Goal: Task Accomplishment & Management: Manage account settings

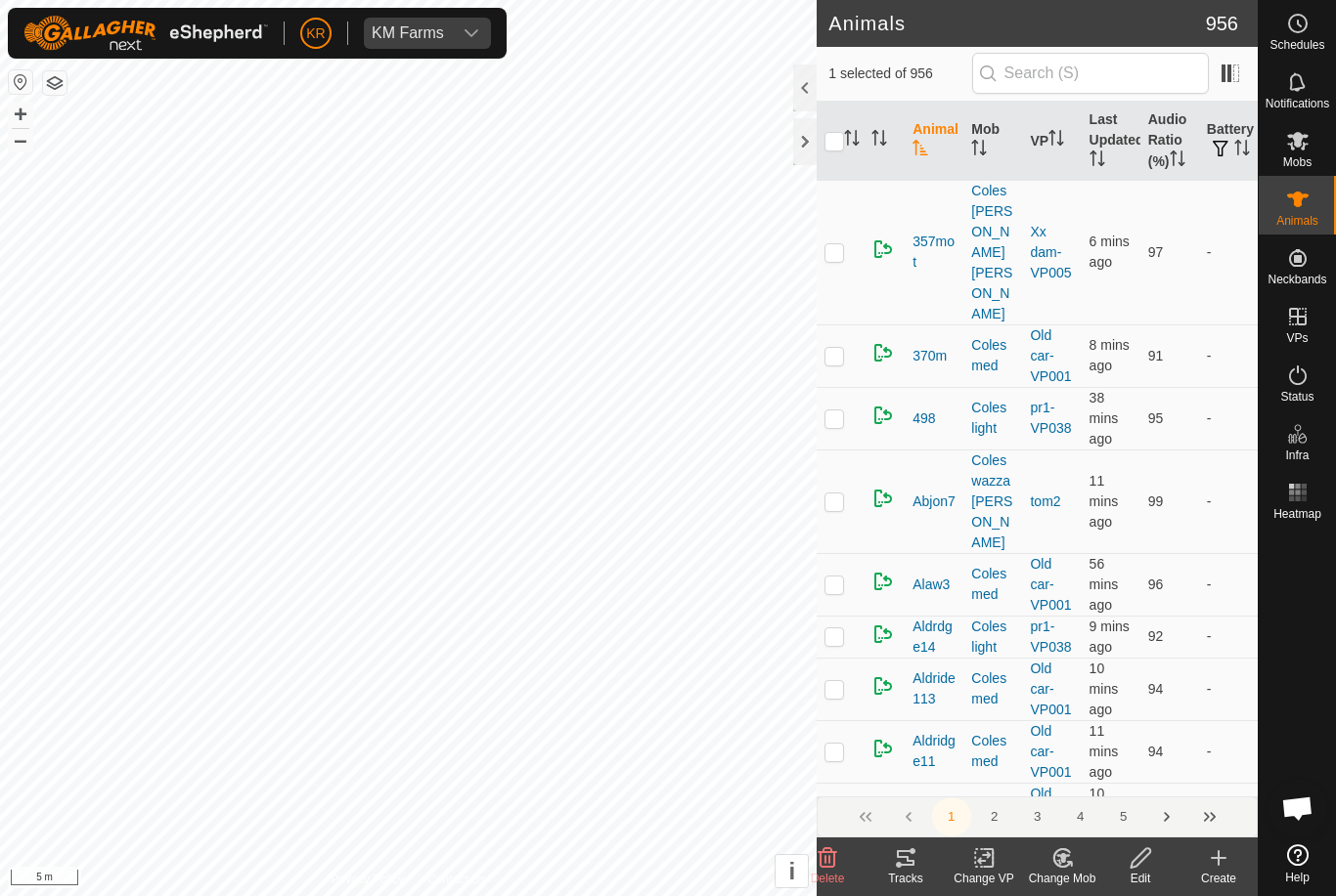
click at [832, 863] on icon at bounding box center [827, 859] width 24 height 24
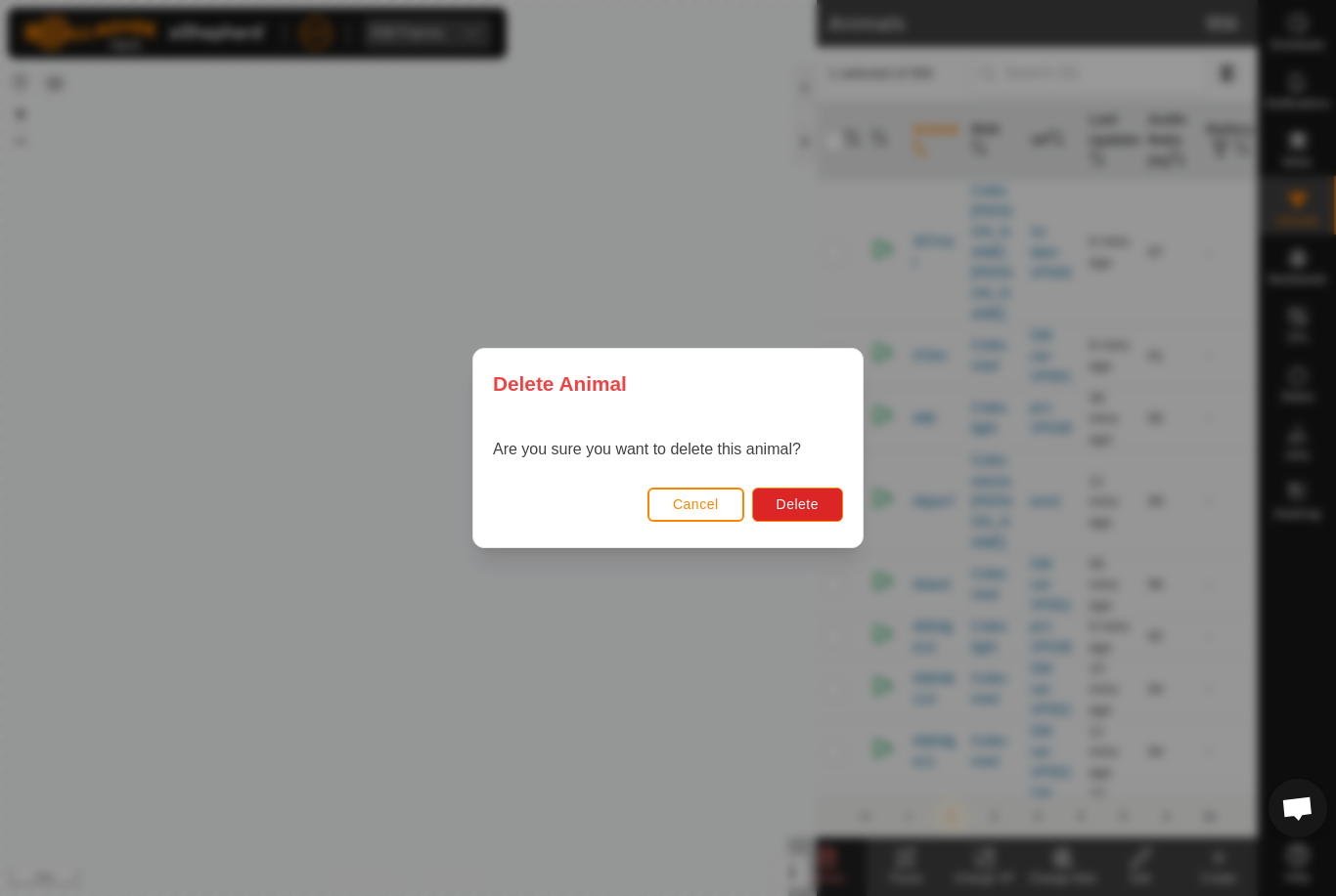
click at [803, 521] on button "Delete" at bounding box center [797, 505] width 91 height 34
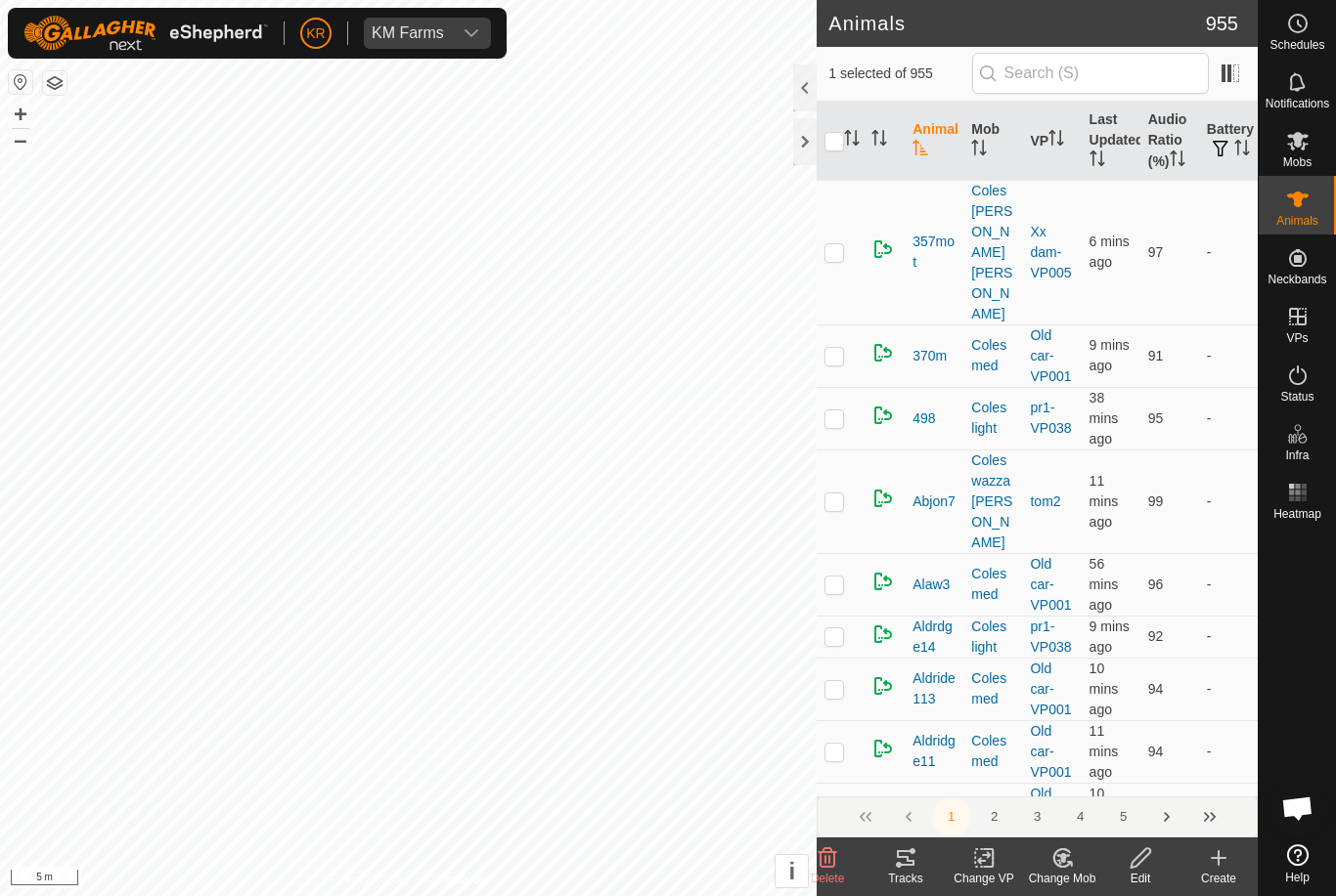
click at [843, 865] on delete-svg-icon at bounding box center [827, 859] width 79 height 24
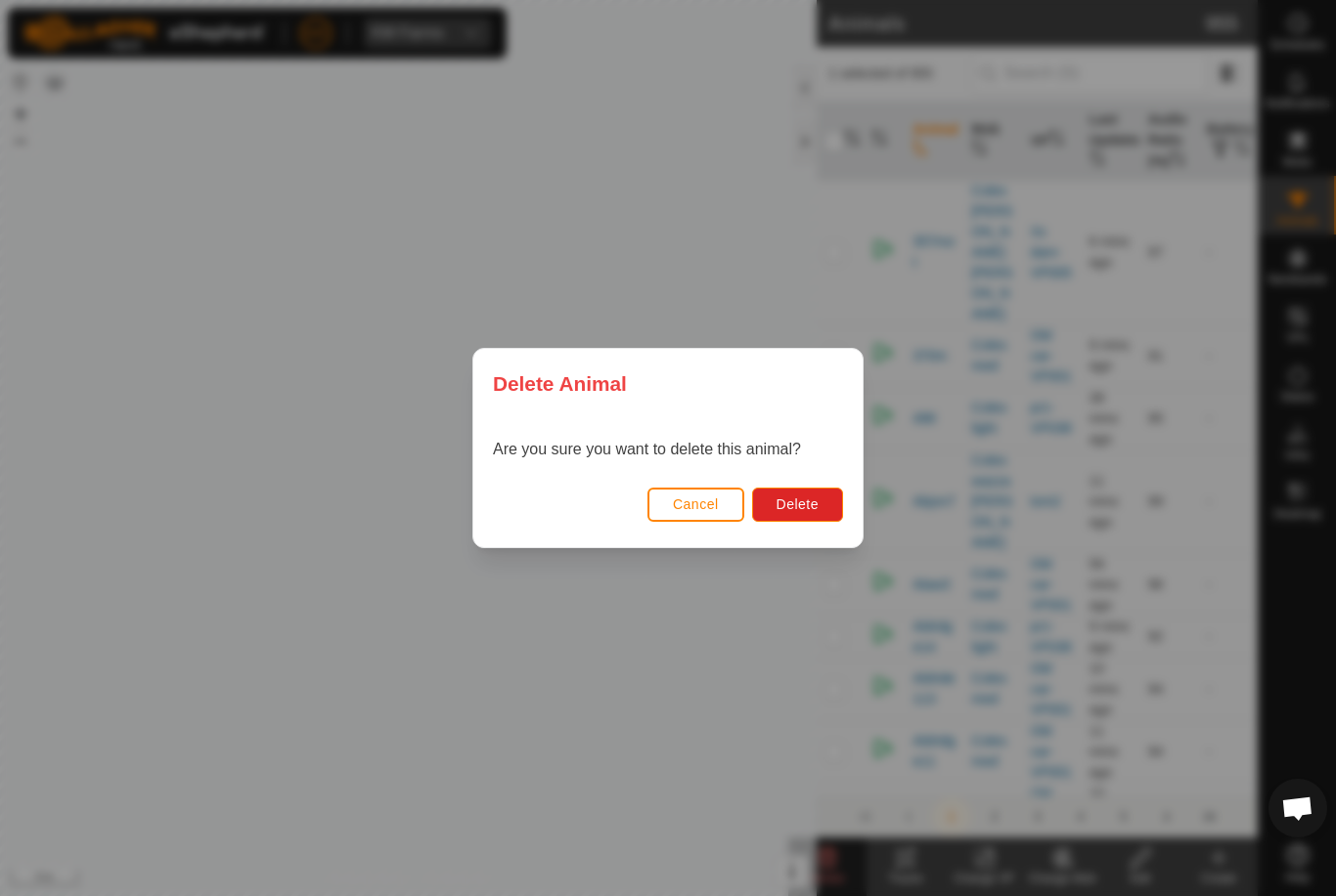
click at [800, 510] on span "Delete" at bounding box center [797, 505] width 42 height 16
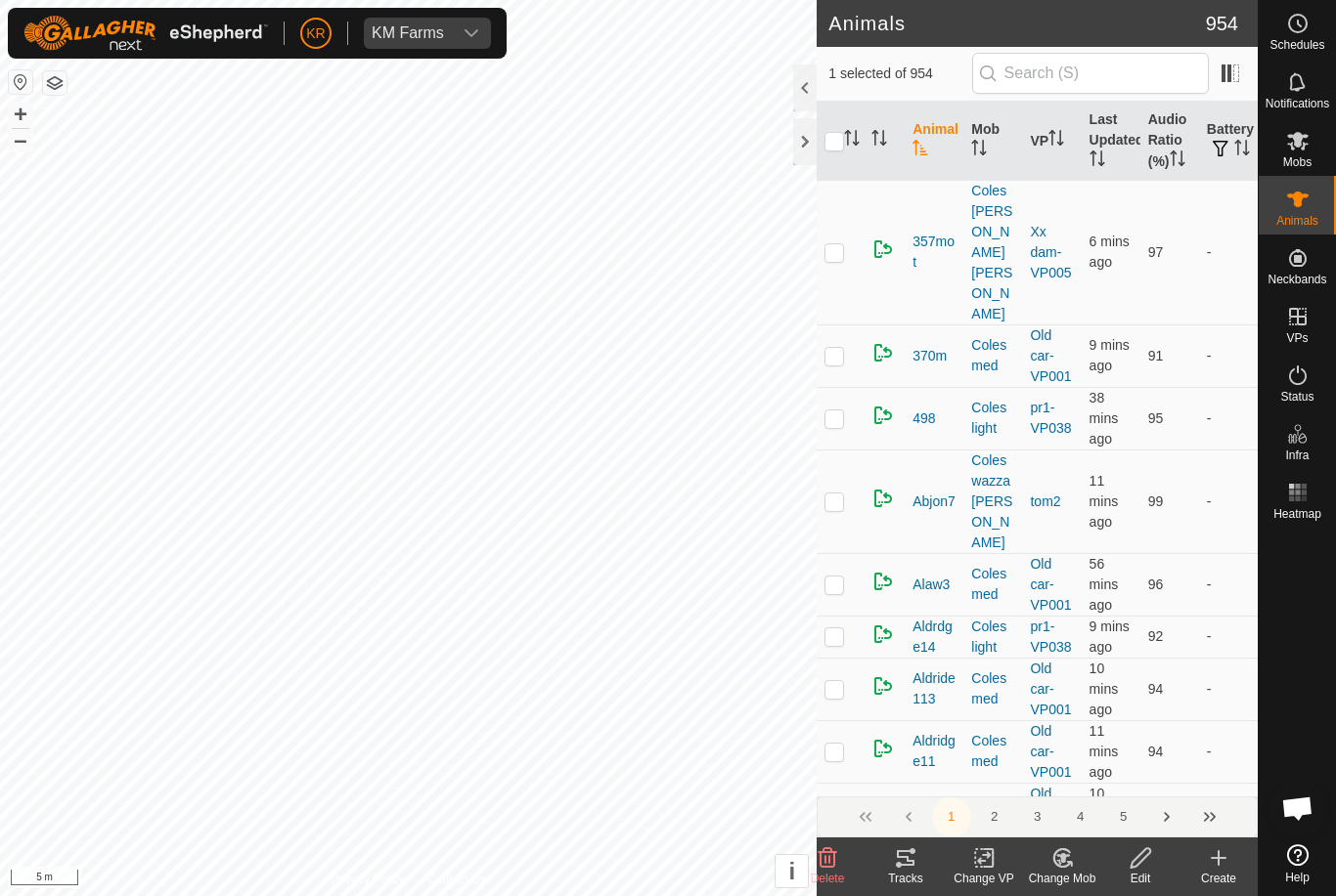
click at [822, 867] on icon at bounding box center [827, 859] width 19 height 20
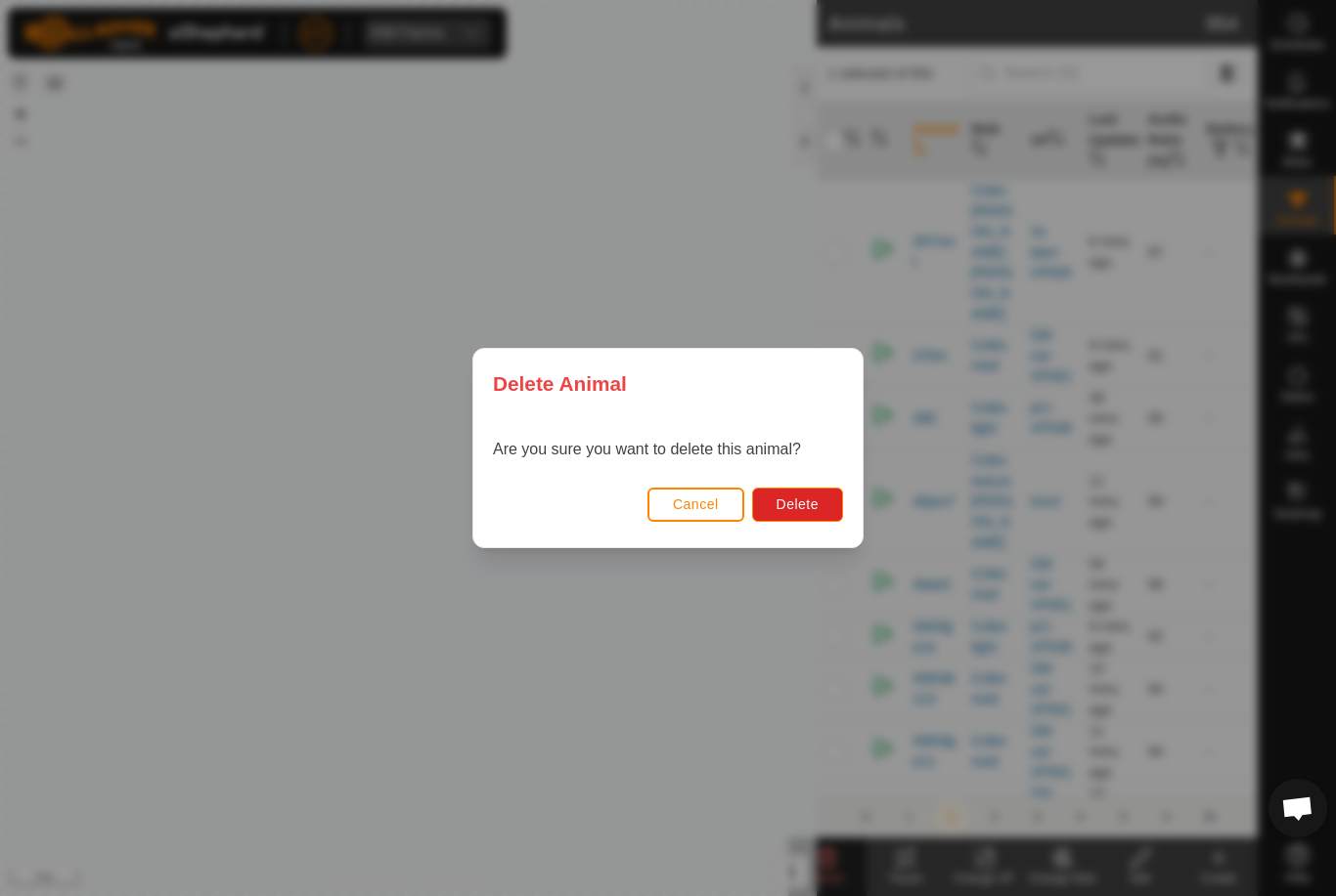
click at [798, 515] on button "Delete" at bounding box center [797, 505] width 91 height 34
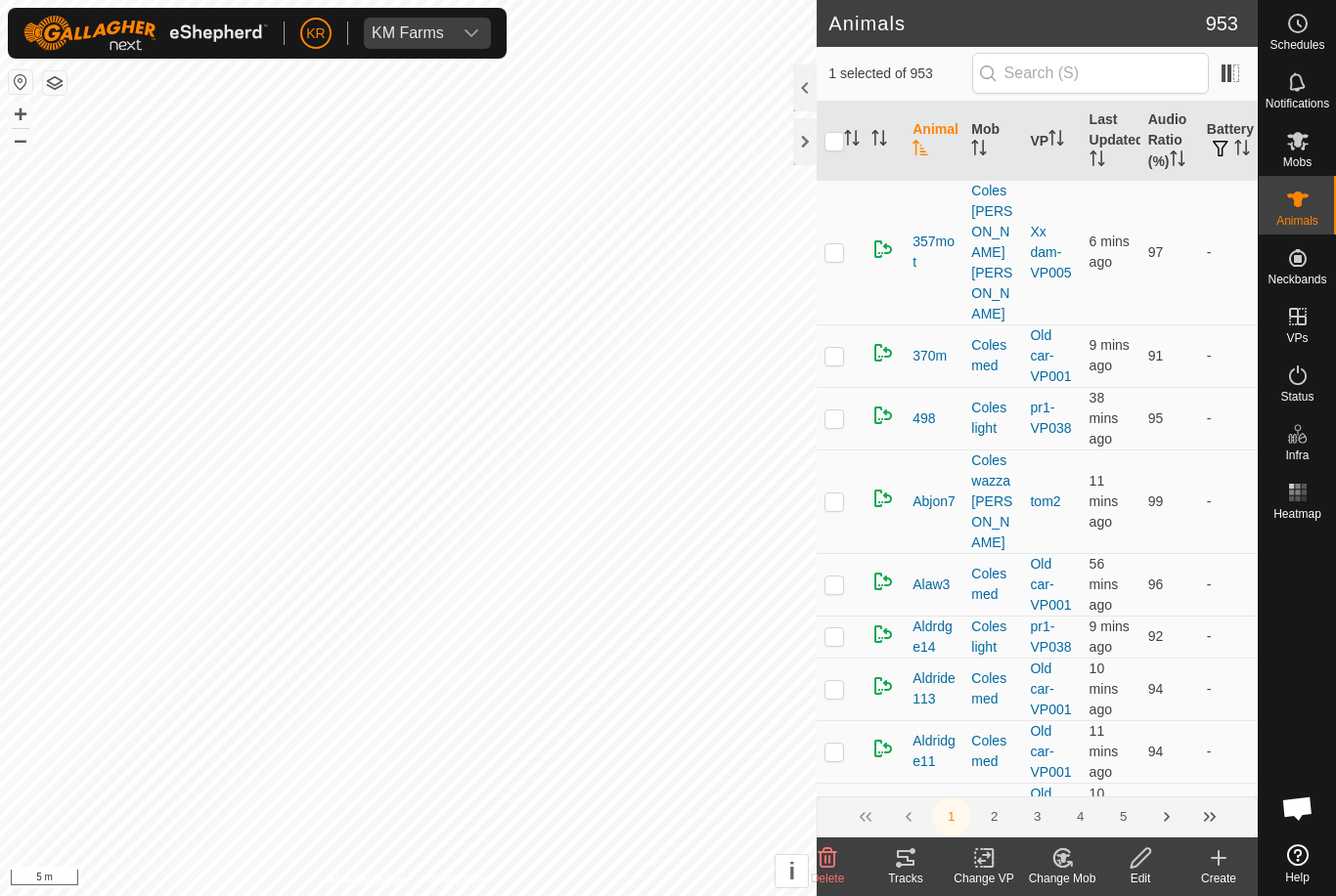
click at [839, 857] on delete-svg-icon at bounding box center [827, 859] width 79 height 24
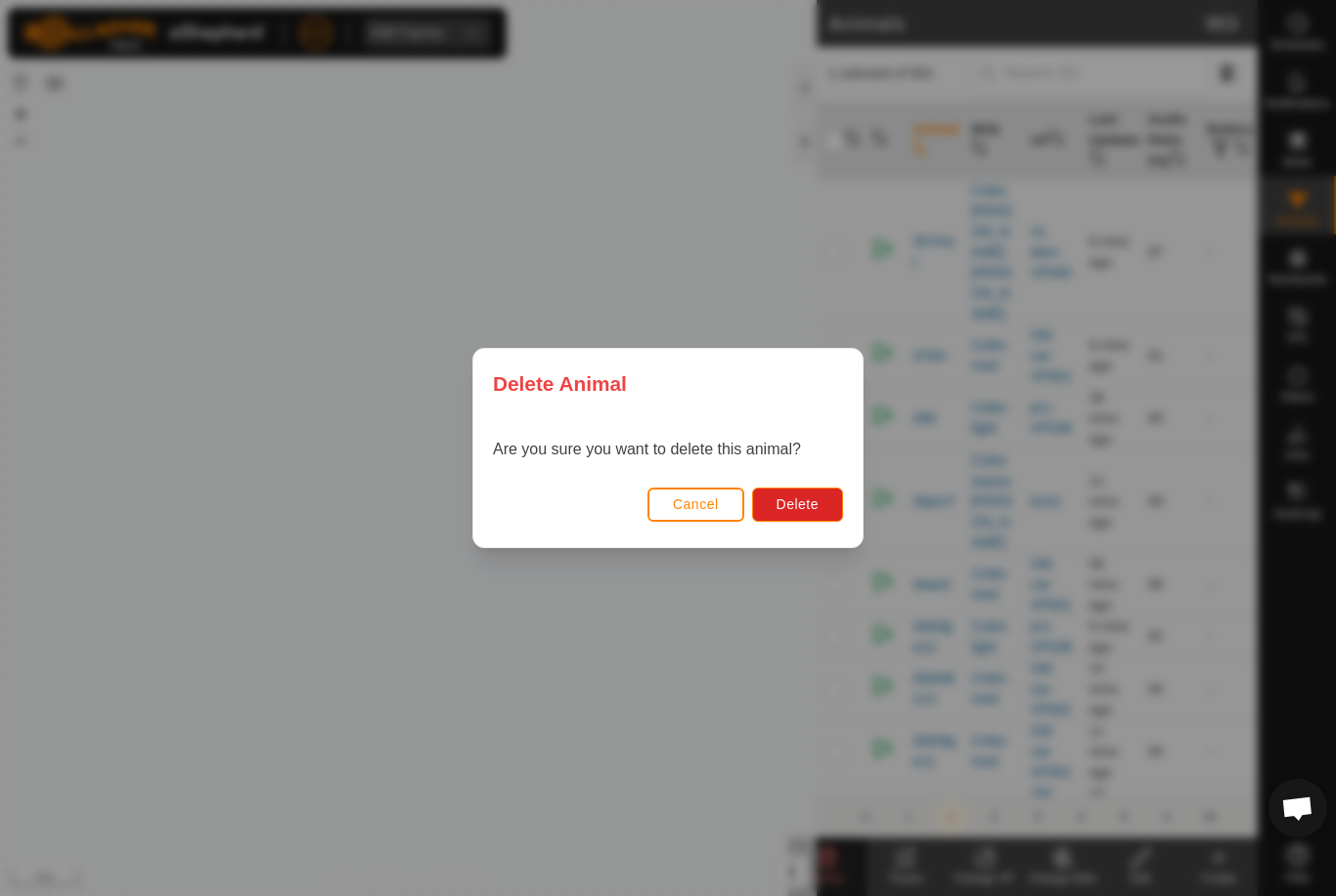
click at [800, 515] on button "Delete" at bounding box center [797, 505] width 91 height 34
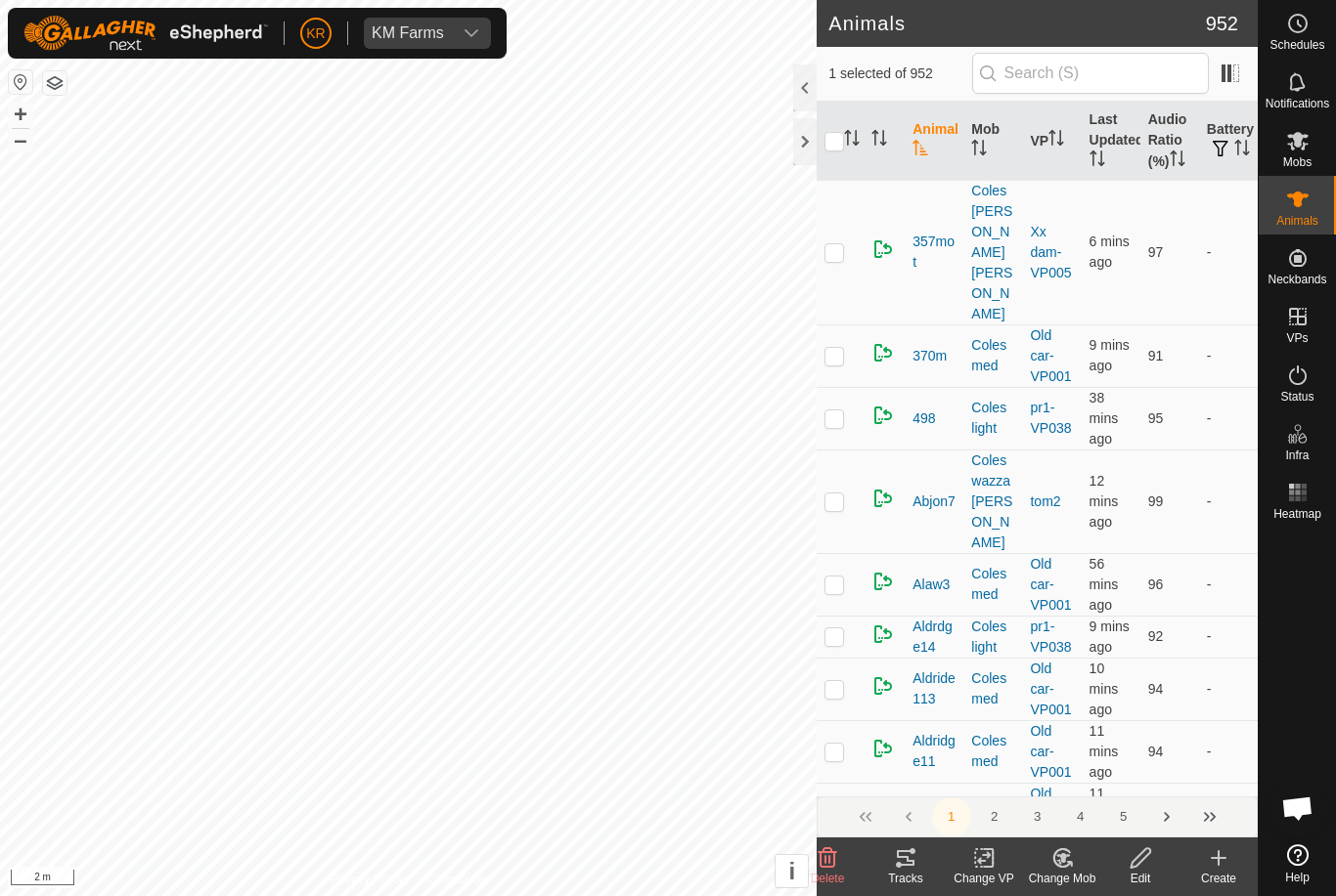
click at [837, 860] on icon at bounding box center [827, 859] width 24 height 24
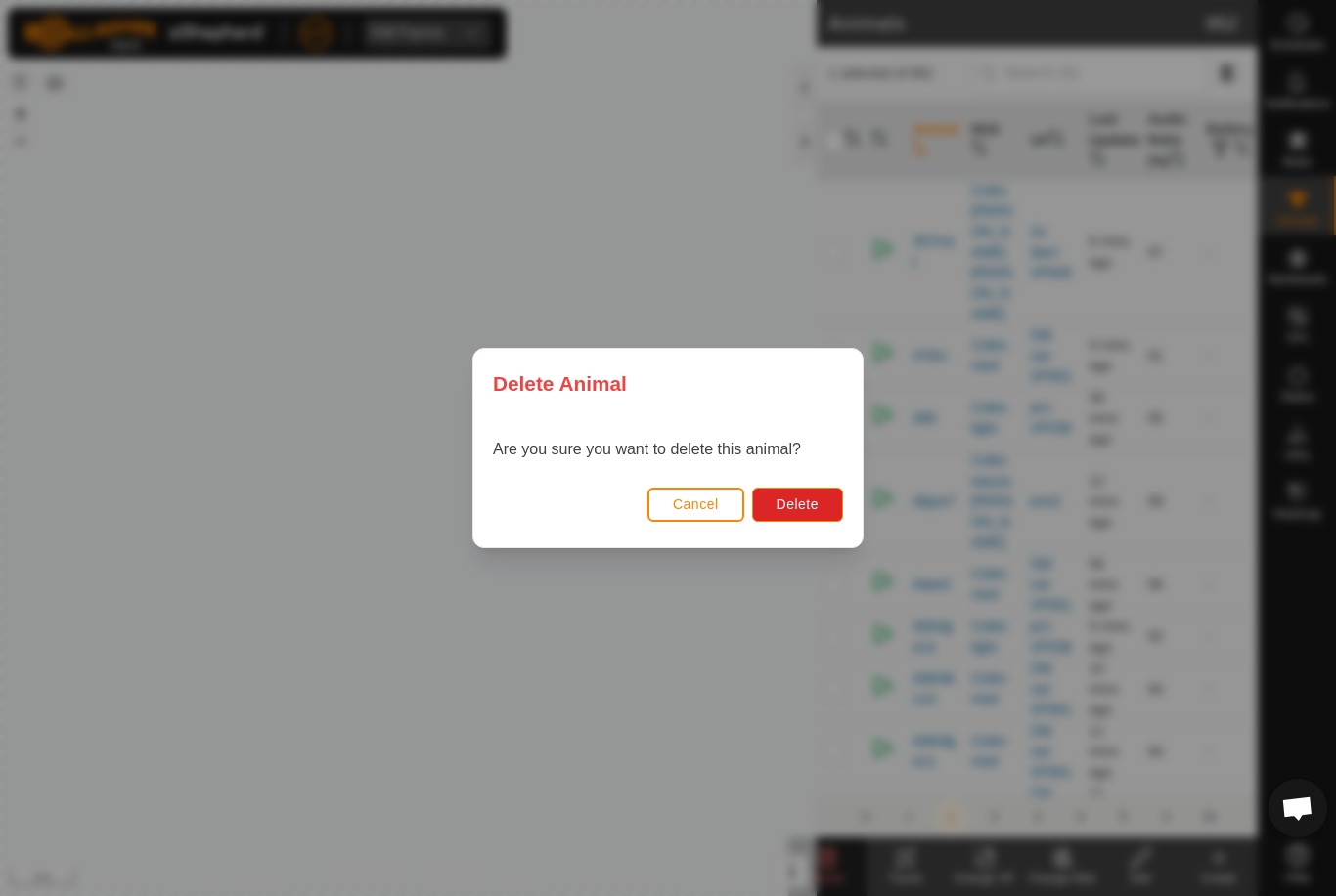
click at [805, 520] on button "Delete" at bounding box center [797, 505] width 91 height 34
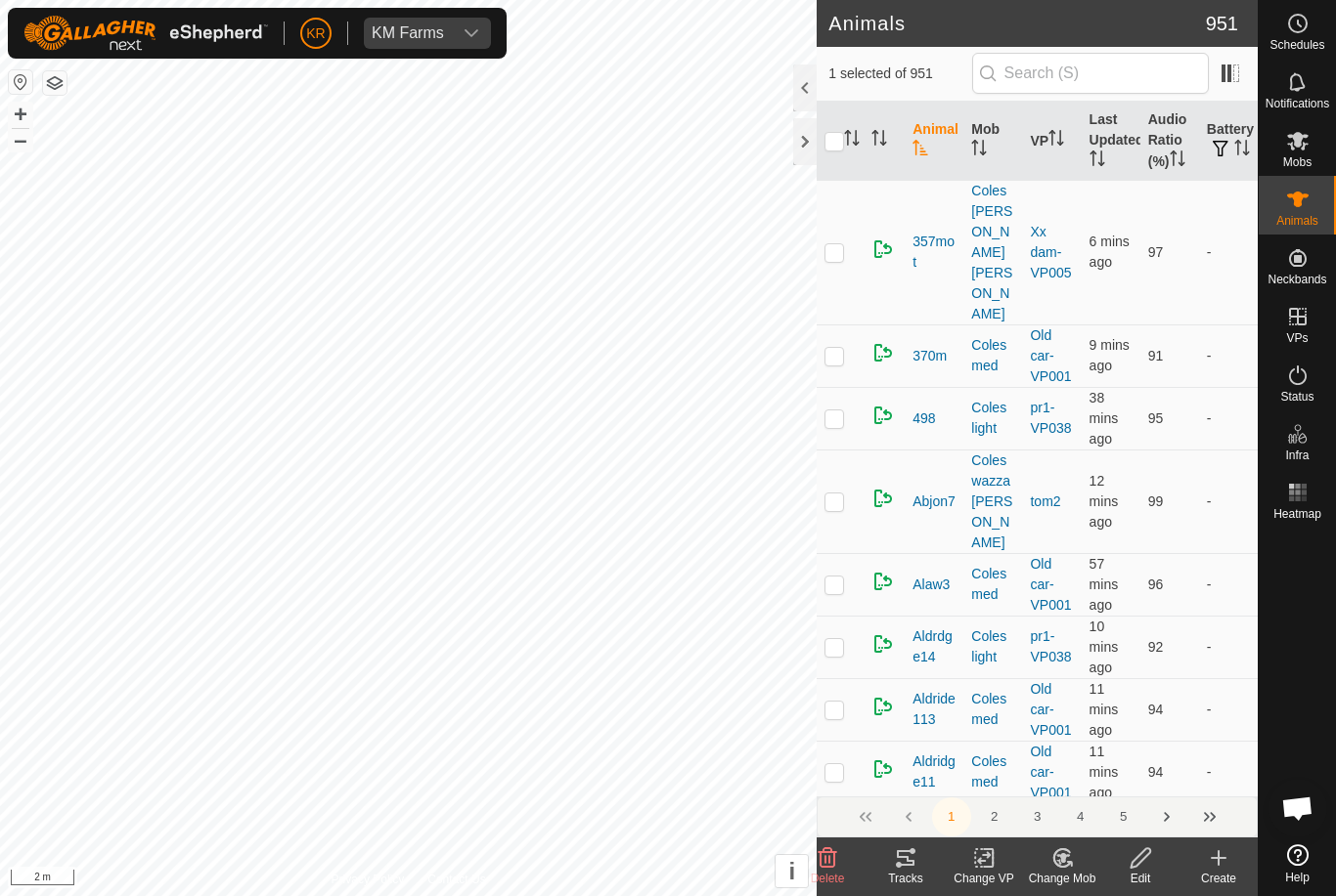
click at [847, 852] on delete-svg-icon at bounding box center [827, 859] width 79 height 24
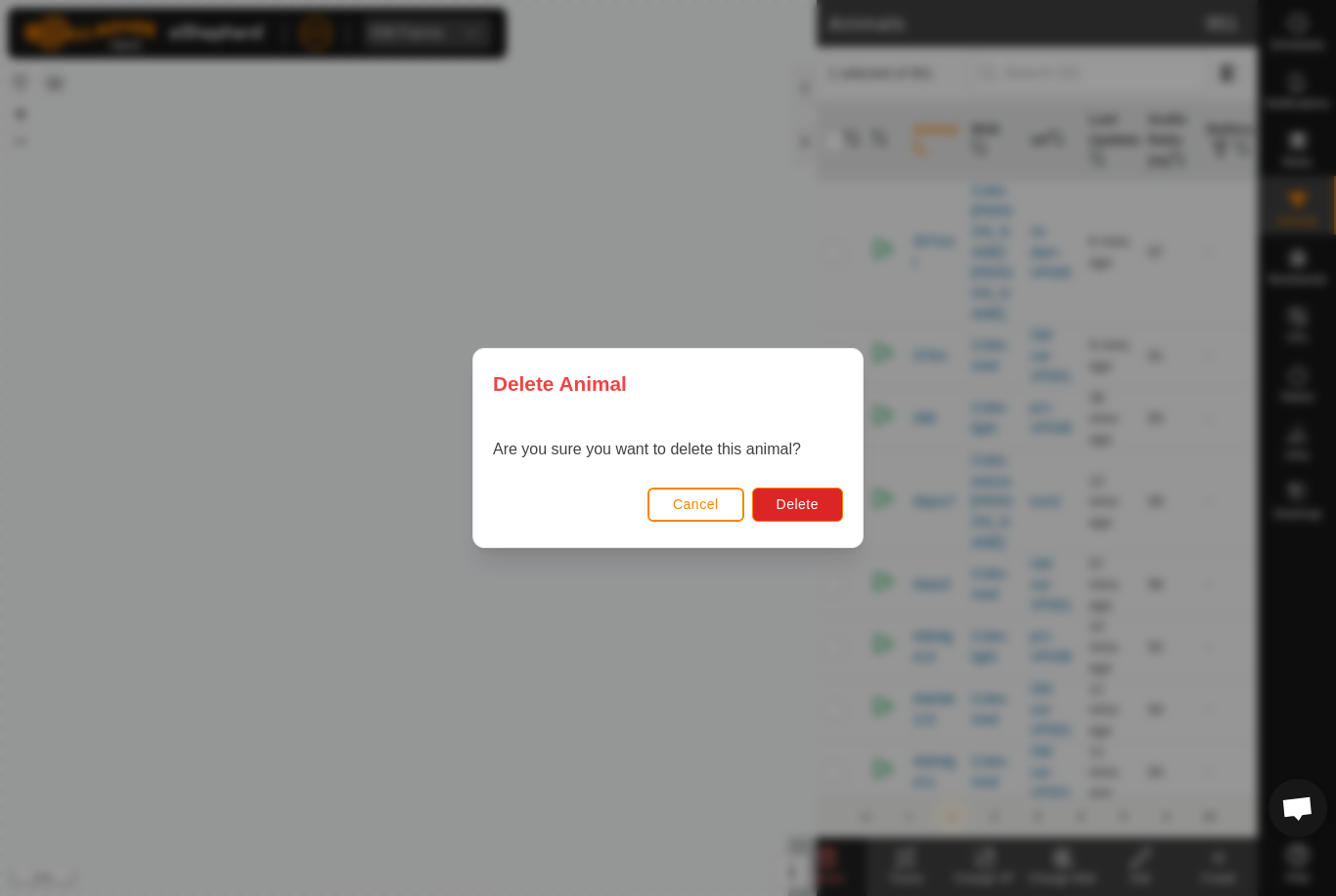
click at [804, 500] on span "Delete" at bounding box center [797, 505] width 42 height 16
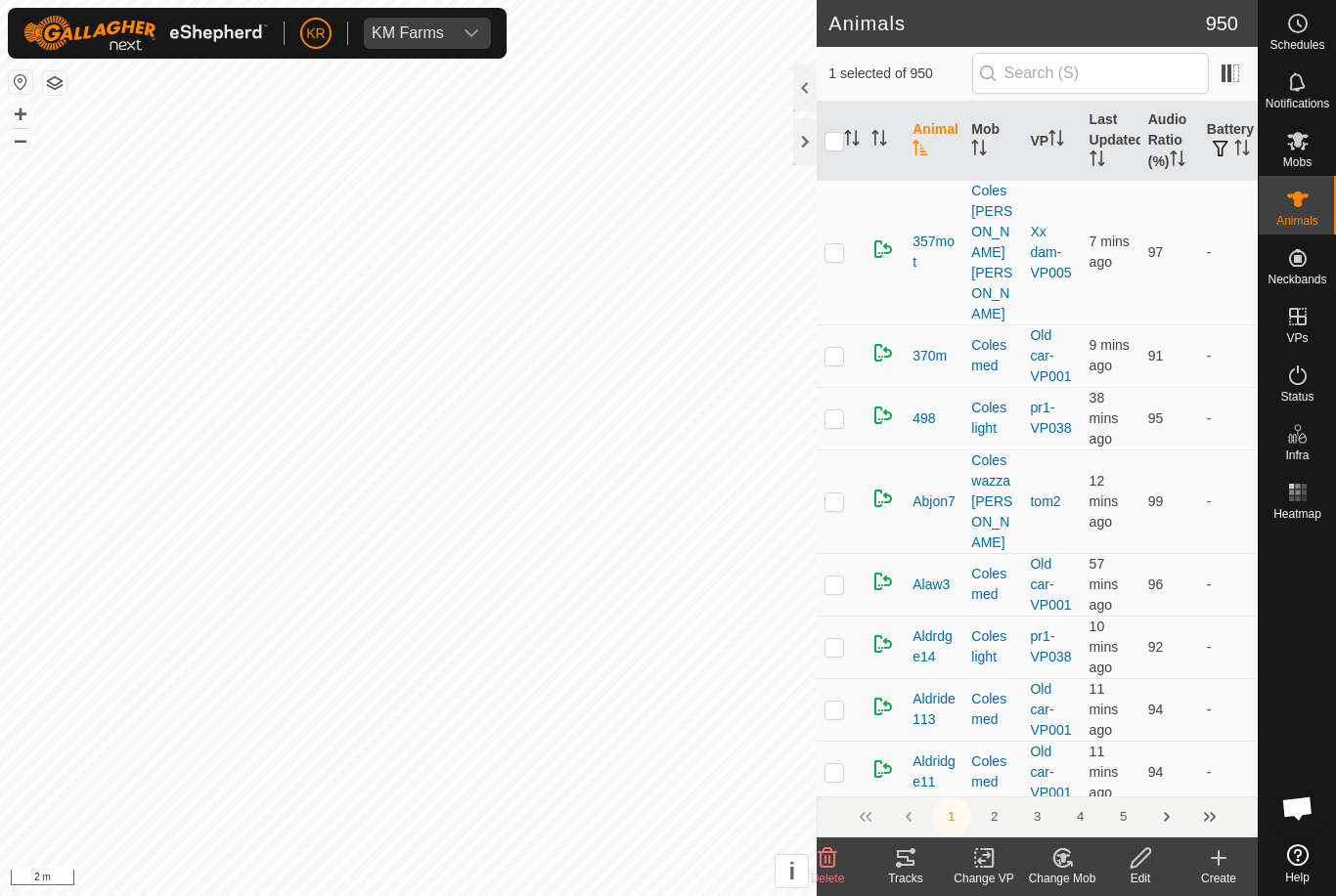
click at [842, 867] on delete-svg-icon at bounding box center [827, 859] width 79 height 24
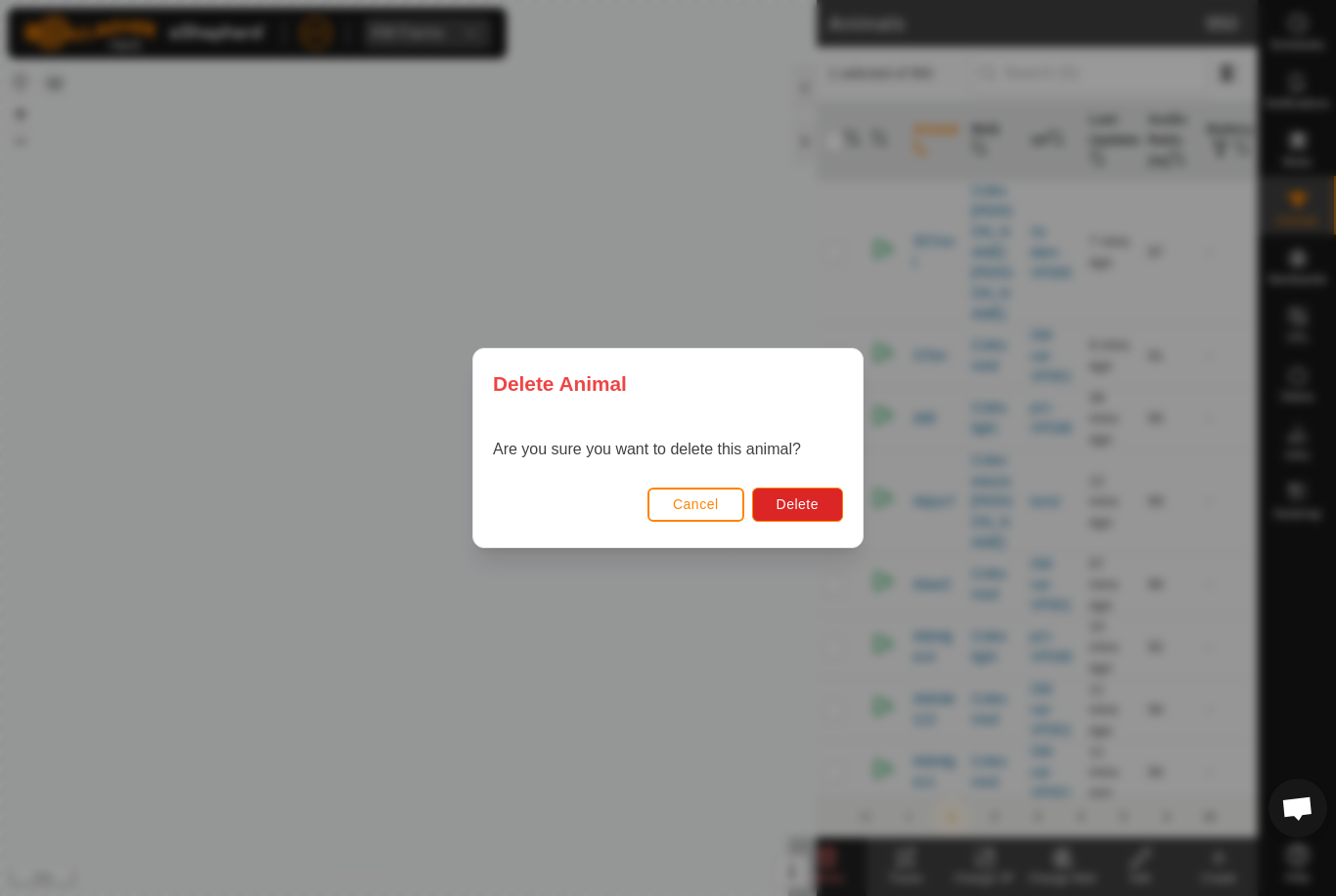
click at [817, 514] on button "Delete" at bounding box center [797, 505] width 91 height 34
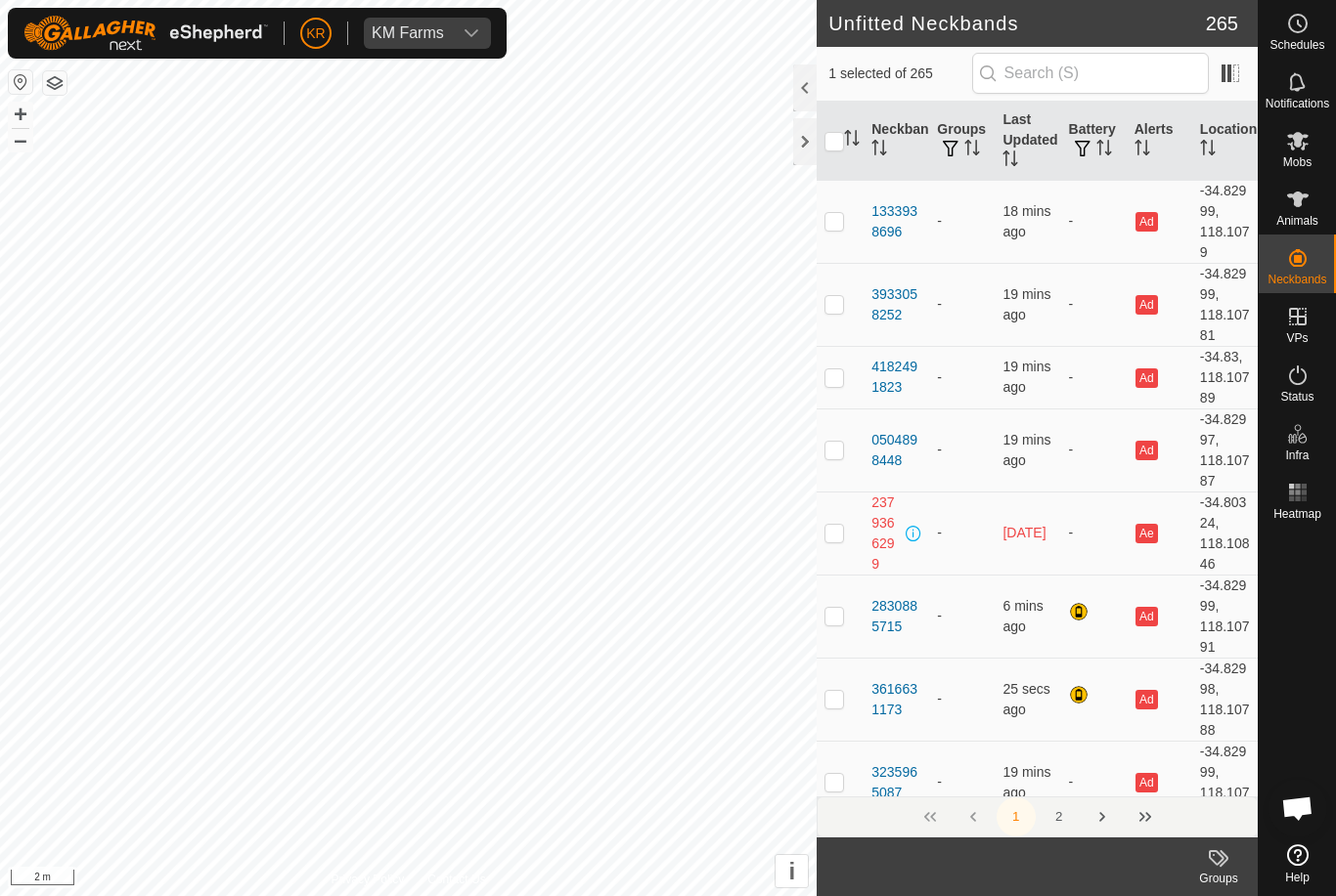
checkbox input "false"
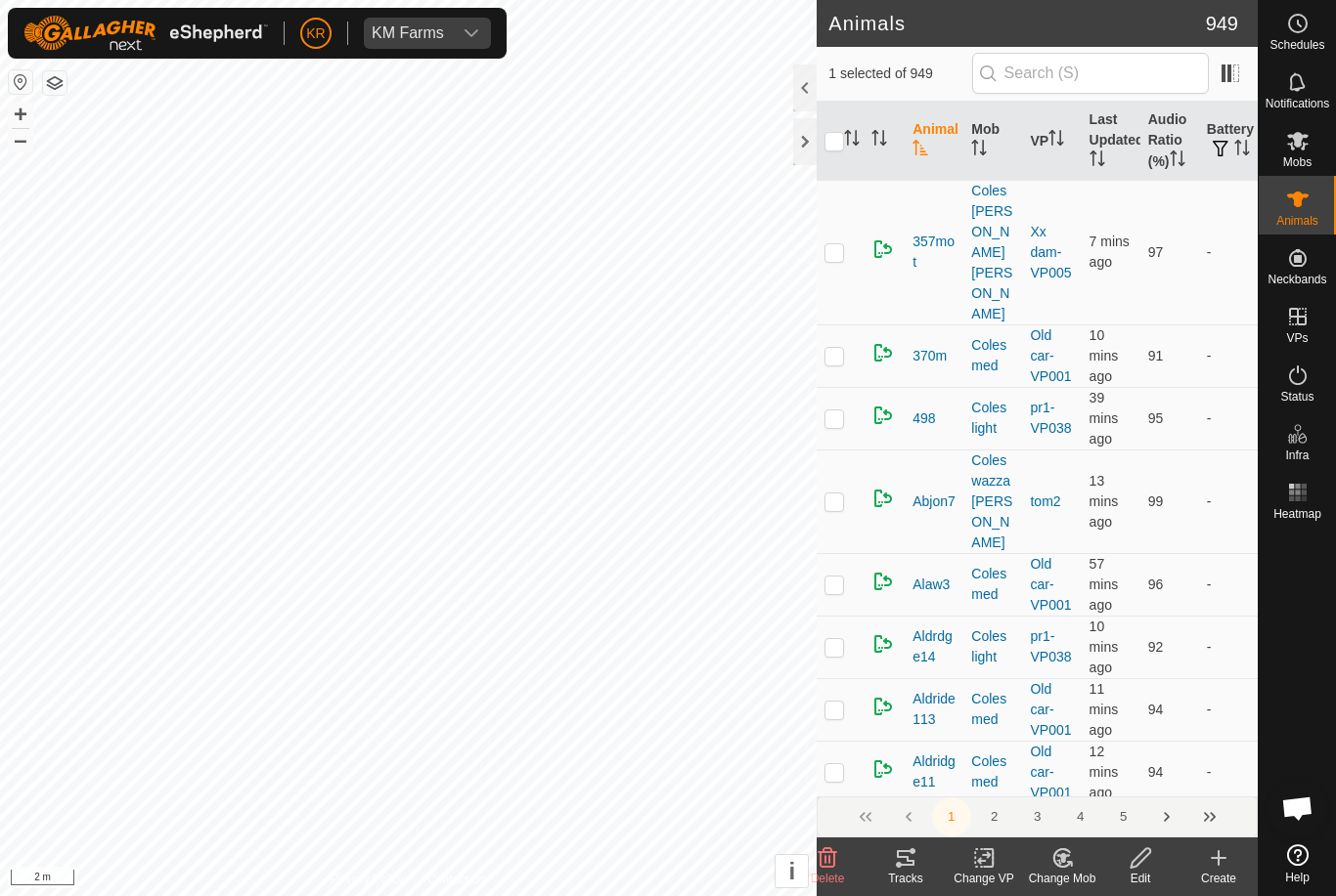
click at [832, 866] on icon at bounding box center [827, 859] width 24 height 24
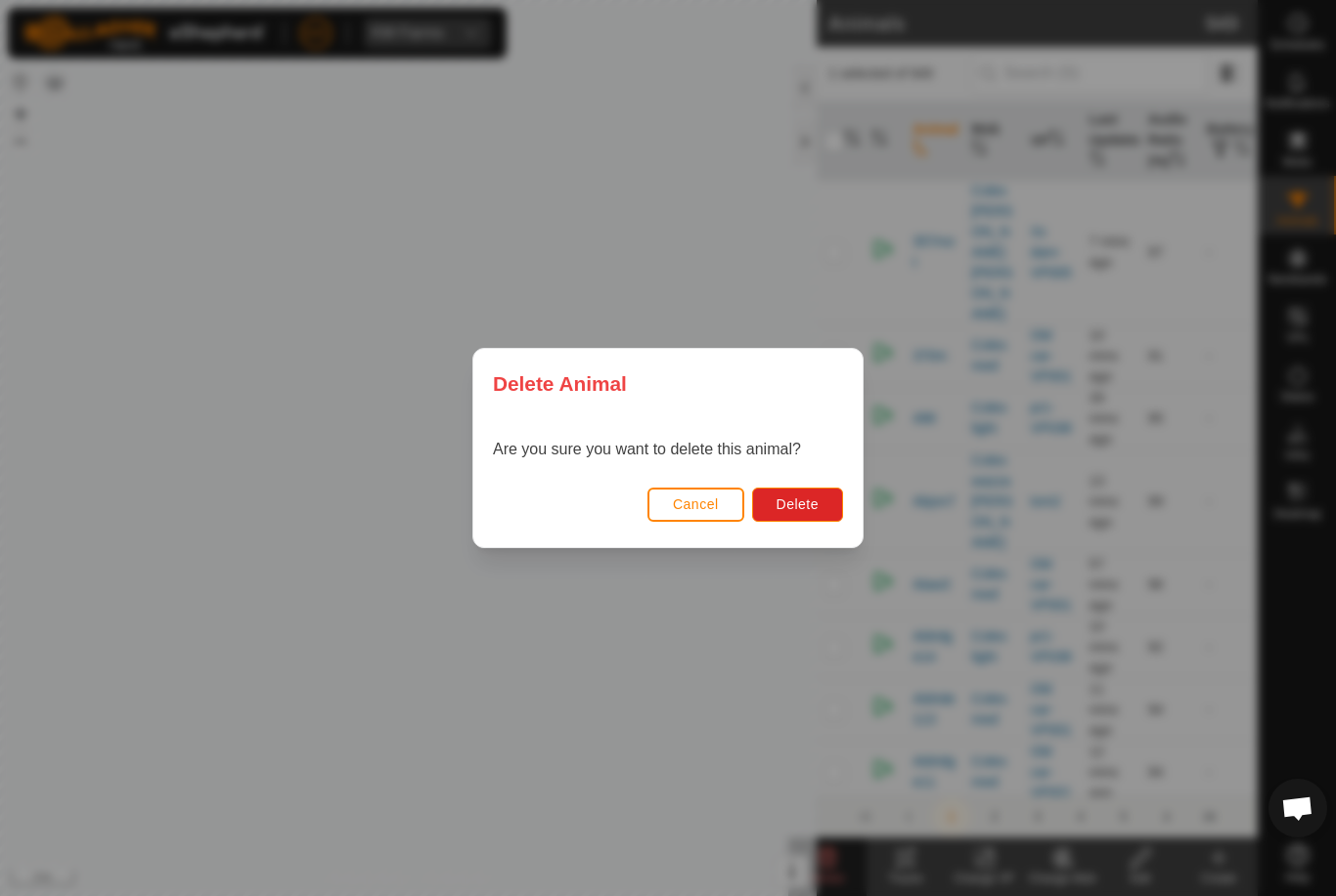
click at [801, 511] on span "Delete" at bounding box center [797, 505] width 42 height 16
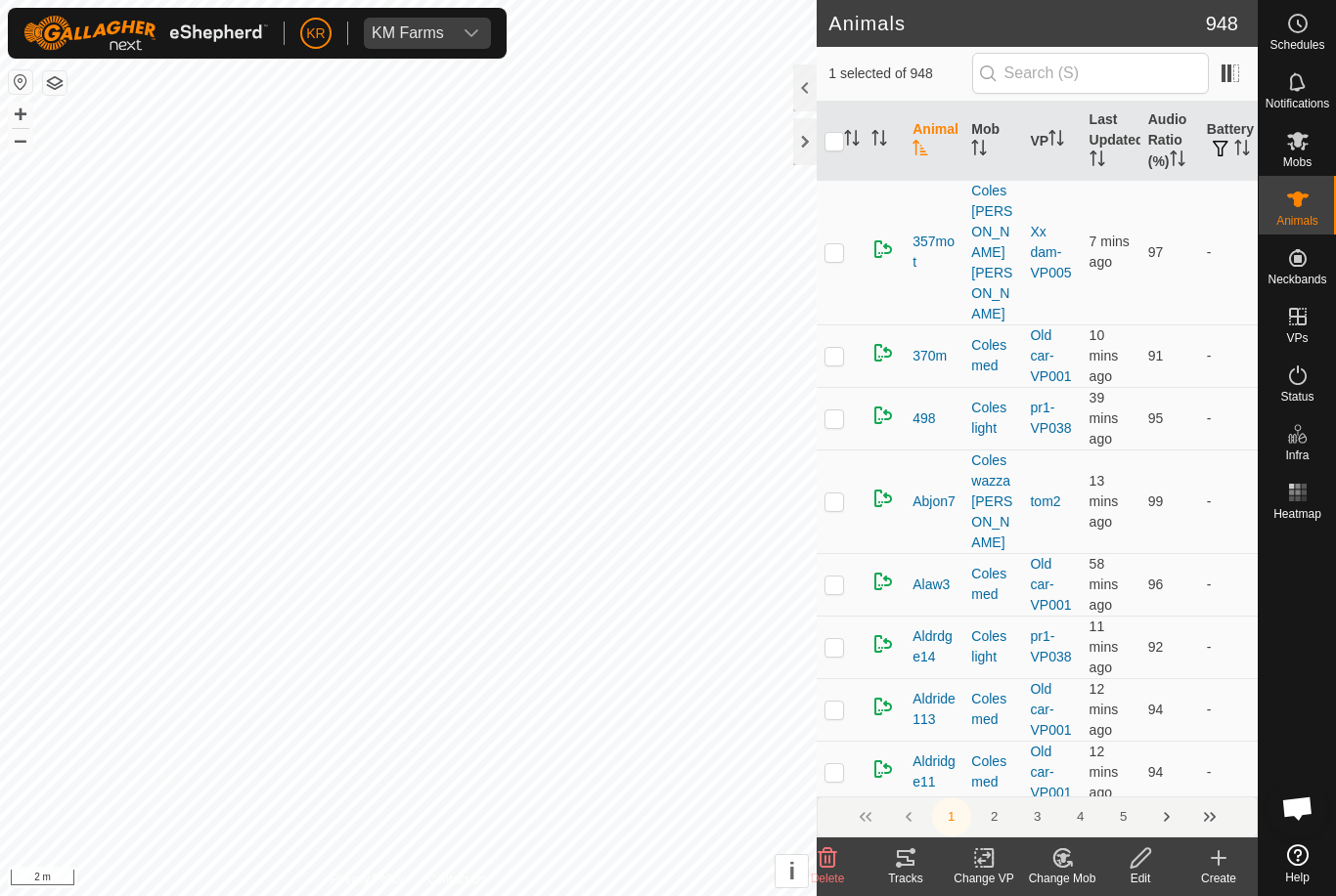
click at [828, 851] on icon at bounding box center [827, 859] width 24 height 24
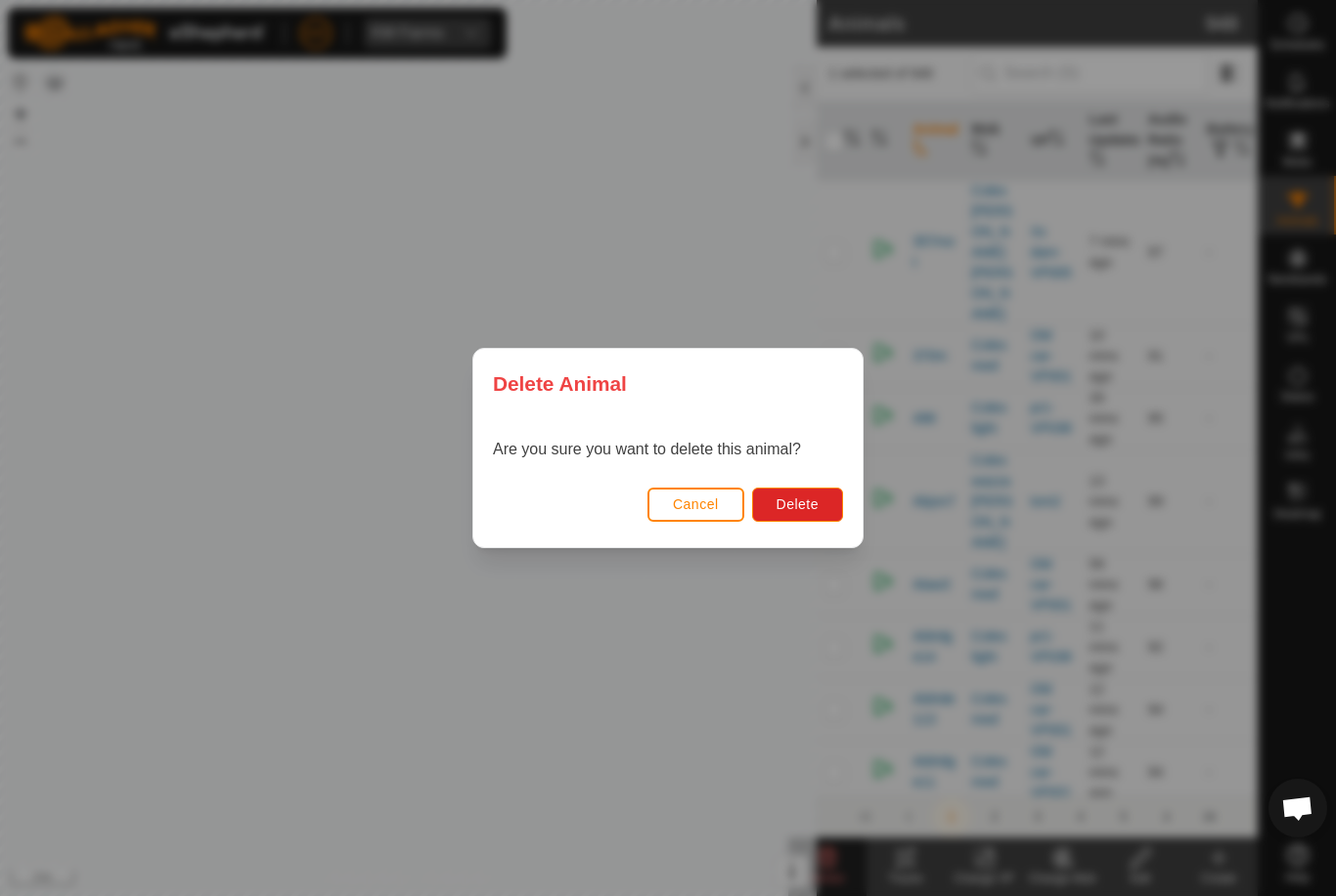
click at [795, 507] on span "Delete" at bounding box center [797, 505] width 42 height 16
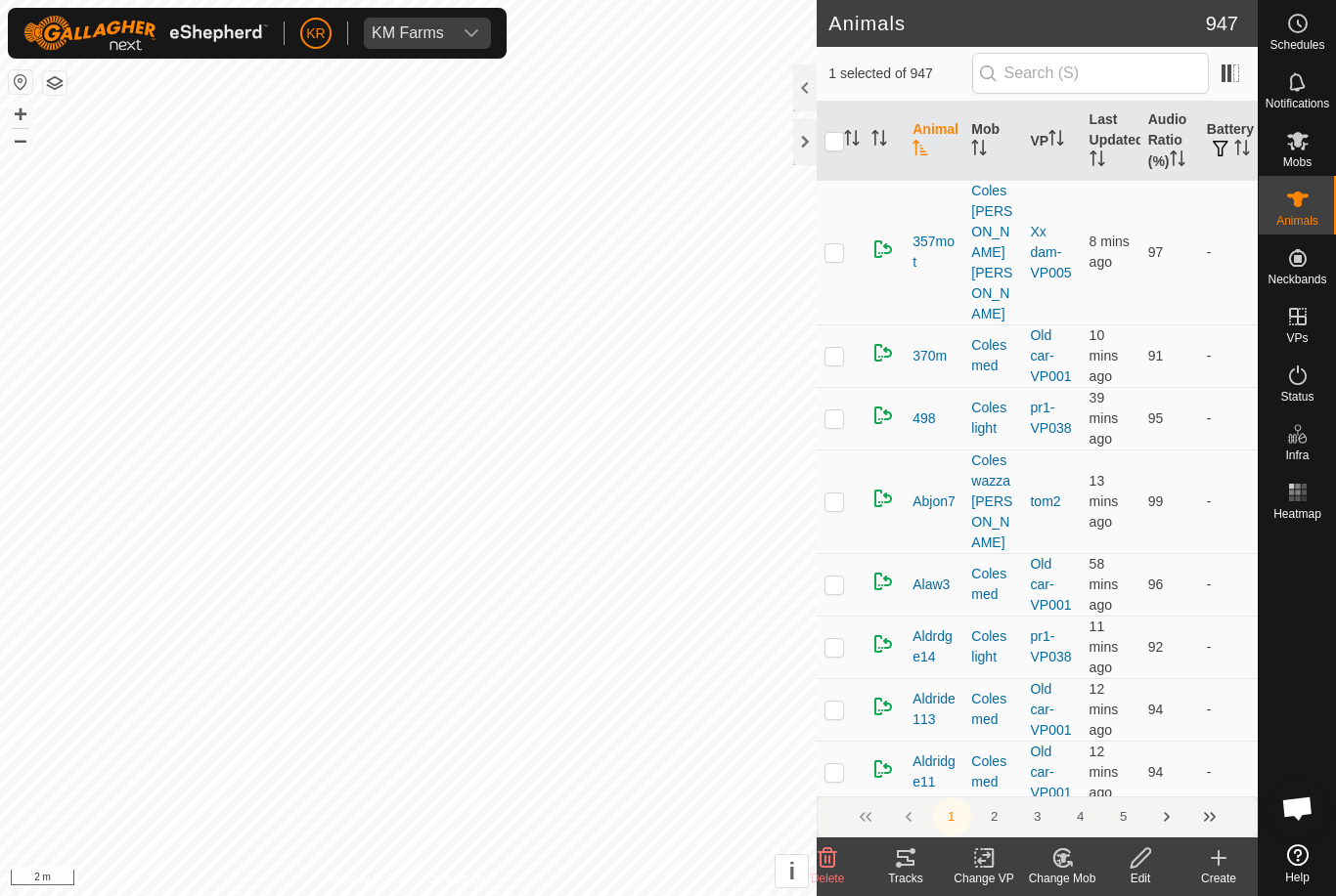
click at [834, 866] on icon at bounding box center [827, 859] width 19 height 20
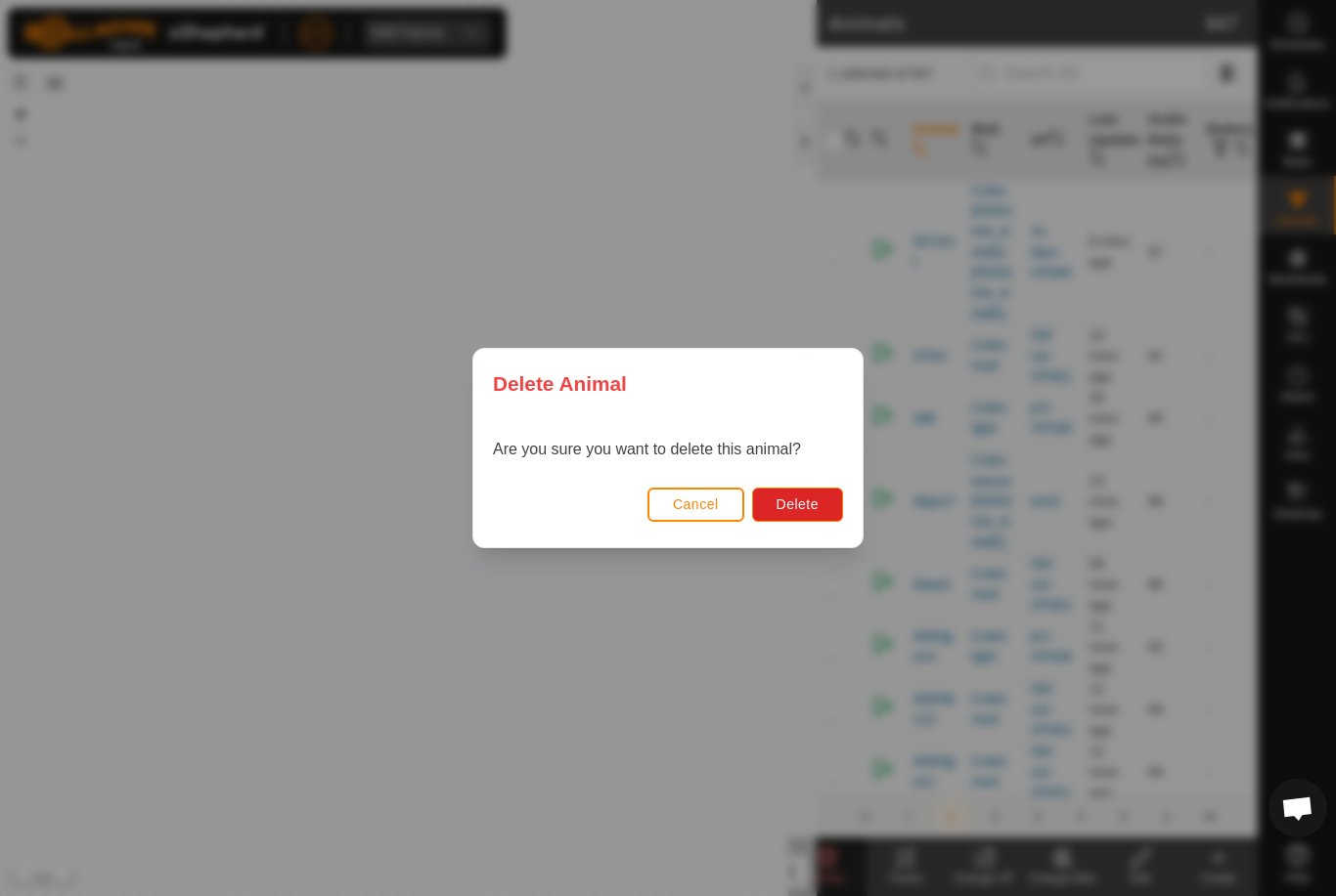
click at [792, 519] on button "Delete" at bounding box center [797, 505] width 91 height 34
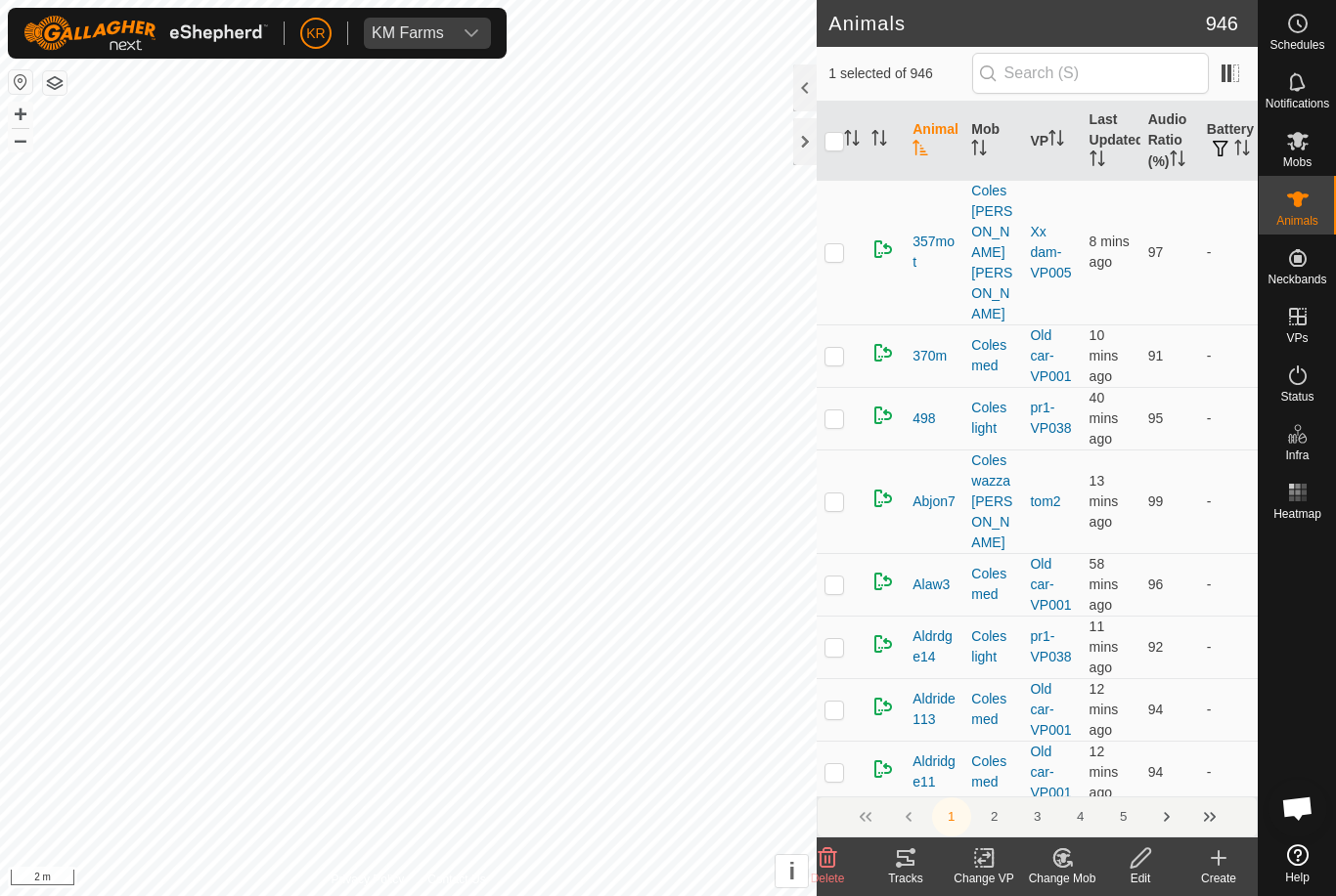
click at [833, 862] on icon at bounding box center [827, 859] width 19 height 20
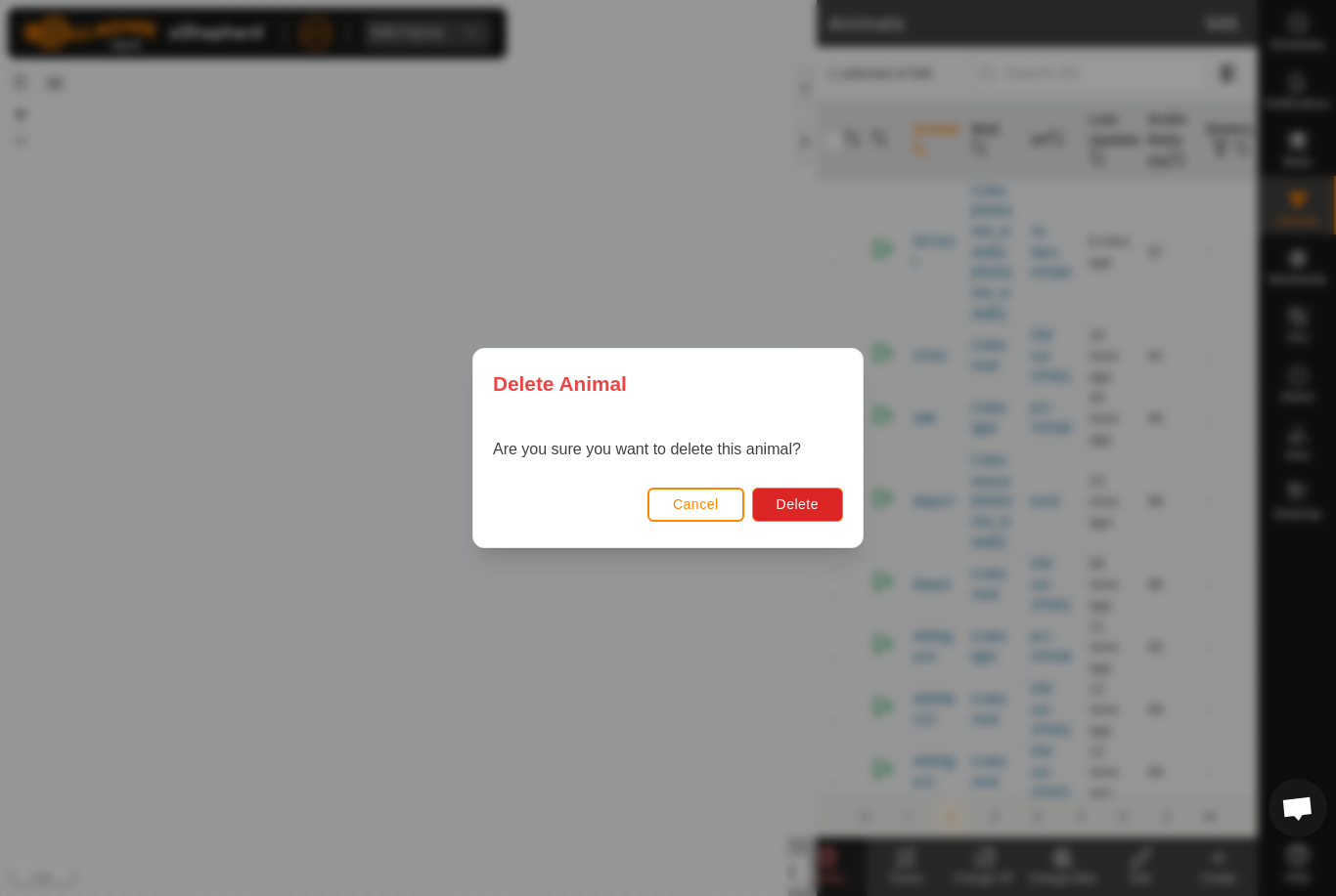
click at [793, 498] on span "Delete" at bounding box center [797, 505] width 42 height 16
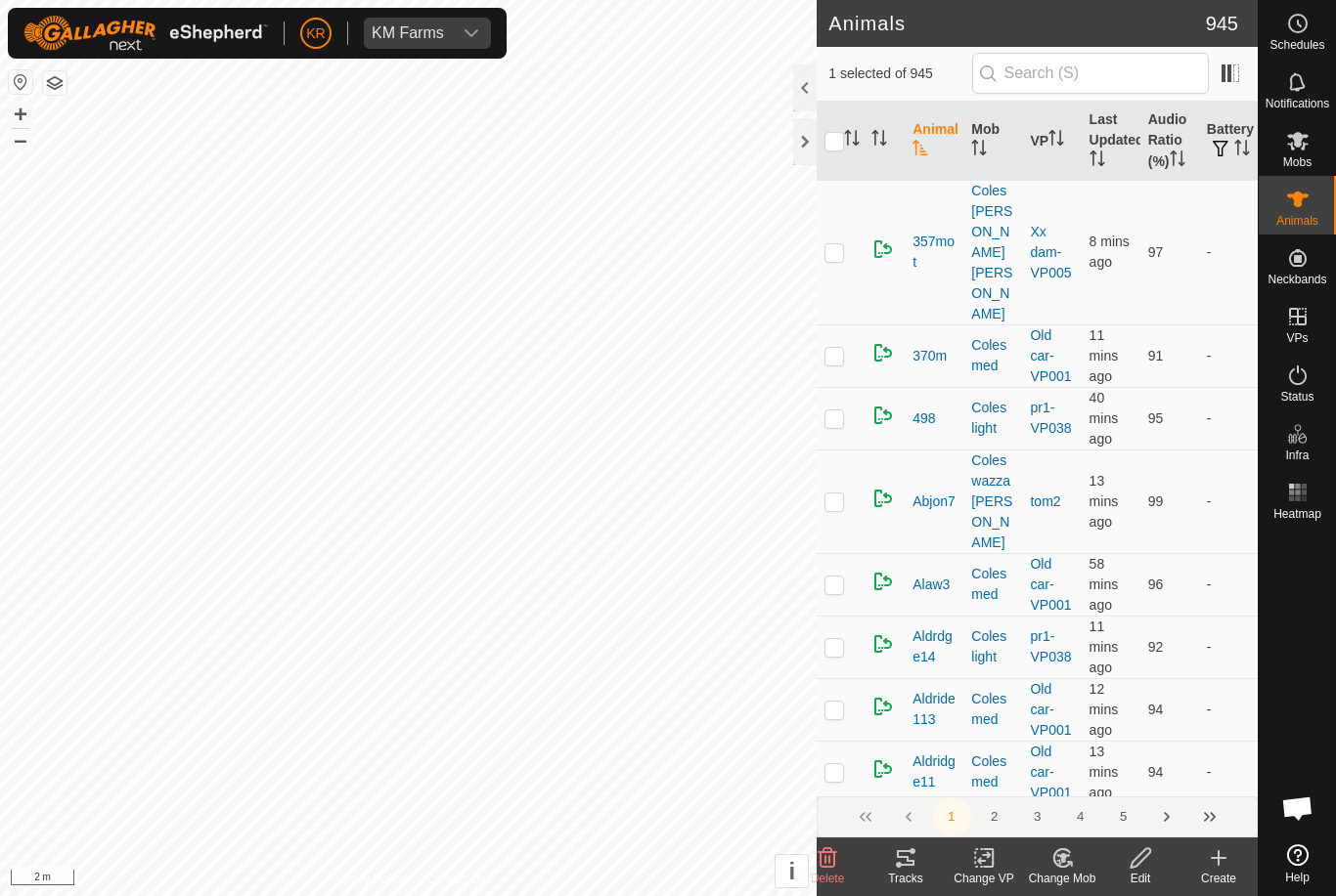
click at [990, 859] on icon at bounding box center [984, 859] width 25 height 24
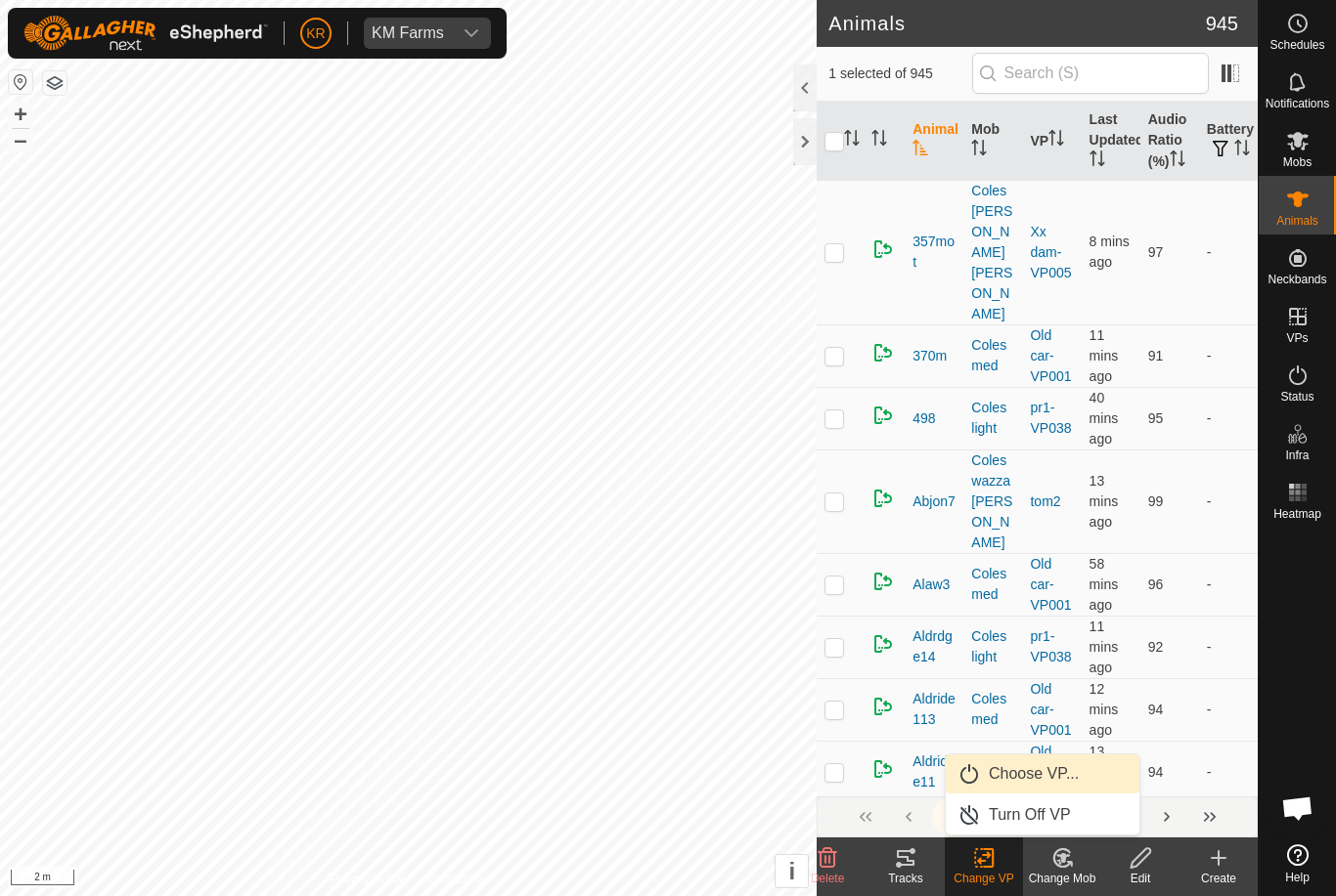
click at [1060, 773] on span "Choose VP..." at bounding box center [1033, 774] width 90 height 24
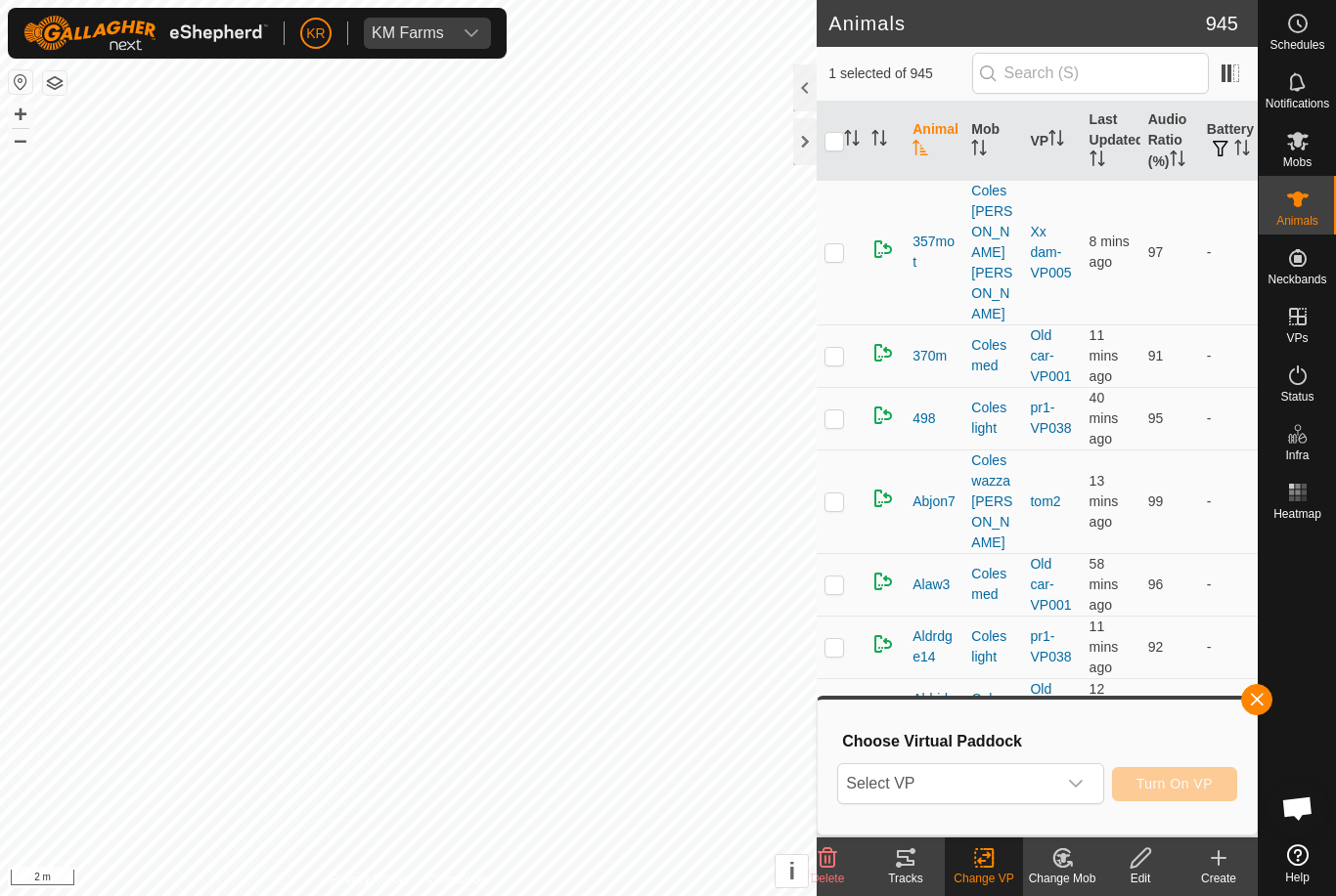
click at [832, 862] on icon at bounding box center [827, 859] width 24 height 24
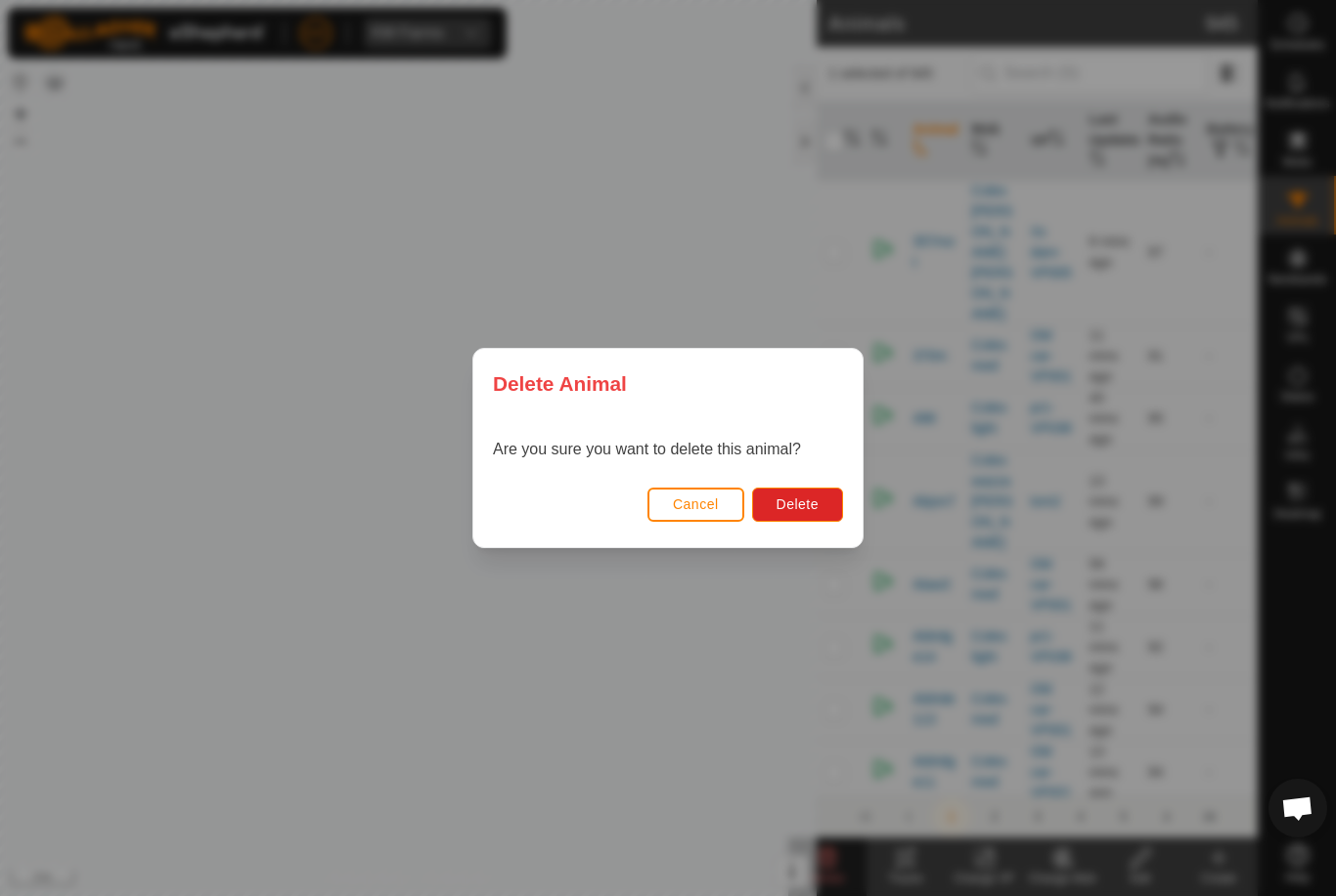
click at [802, 501] on span "Delete" at bounding box center [797, 505] width 42 height 16
